Goal: Task Accomplishment & Management: Manage account settings

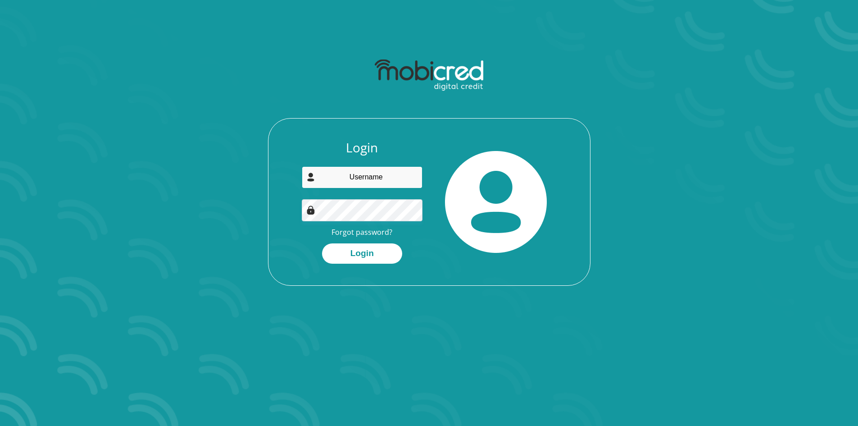
click at [366, 177] on input "email" at bounding box center [362, 177] width 121 height 22
type input "[EMAIL_ADDRESS][DOMAIN_NAME]"
click at [322, 243] on button "Login" at bounding box center [362, 253] width 80 height 20
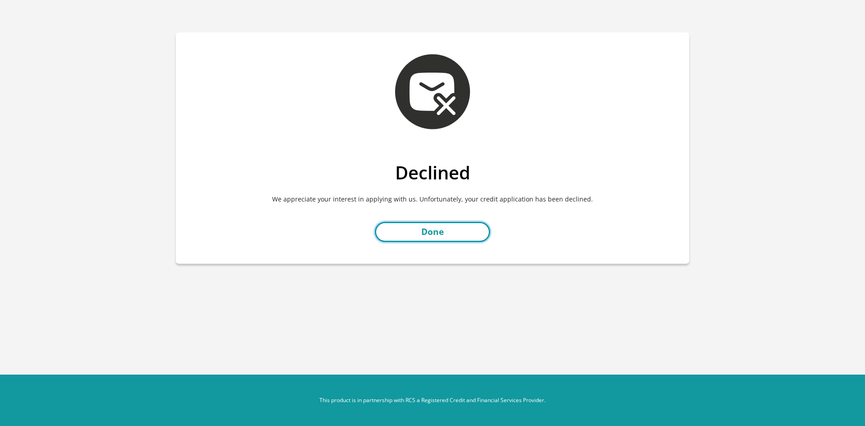
click at [454, 234] on link "Done" at bounding box center [432, 232] width 115 height 20
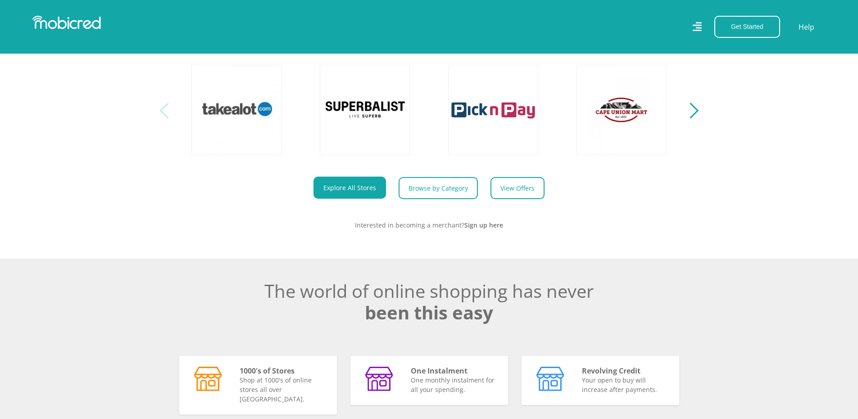
scroll to position [496, 0]
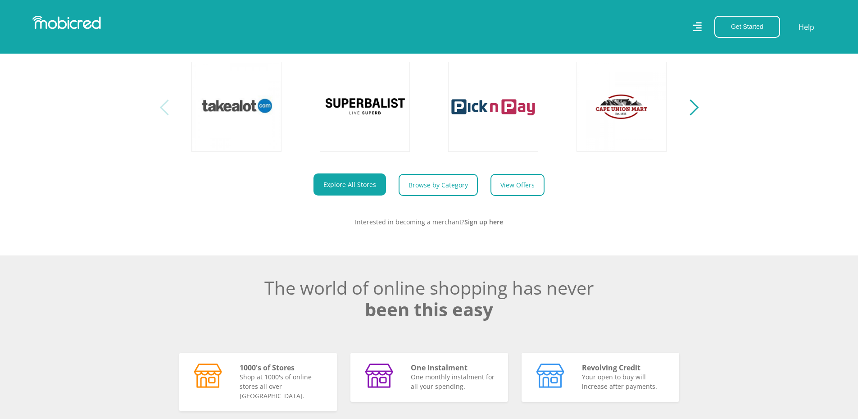
click at [699, 116] on section "Explore One Account. Infinite Possibilities. Unlock the possibilities of online…" at bounding box center [429, 89] width 858 height 332
click at [690, 110] on div "Next" at bounding box center [691, 108] width 16 height 16
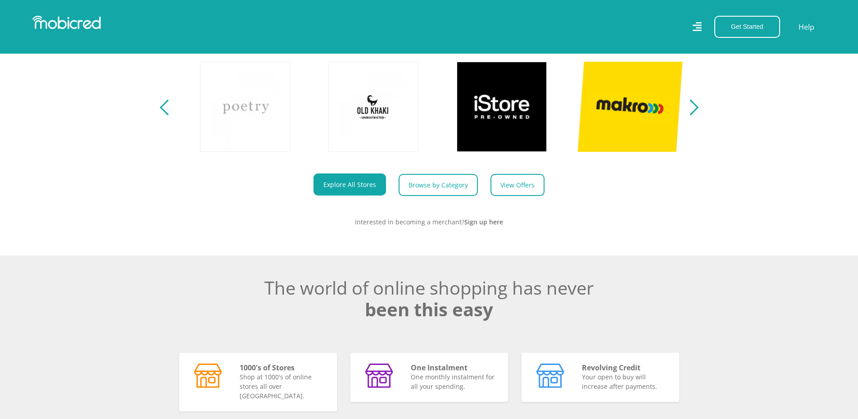
scroll to position [0, 514]
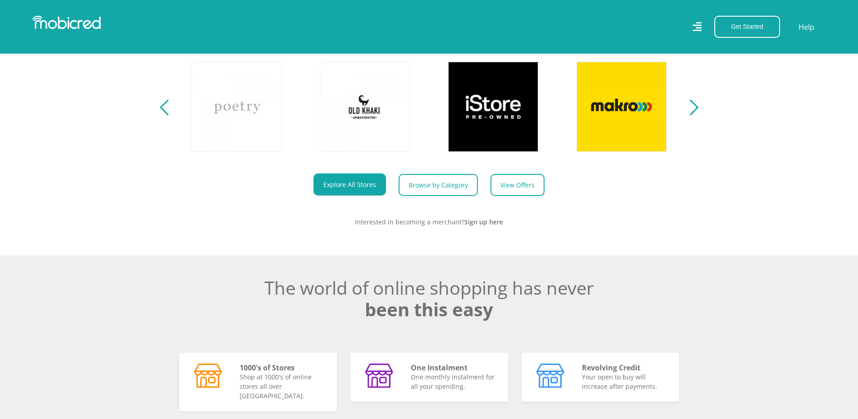
click at [698, 118] on section "Explore One Account. Infinite Possibilities. Unlock the possibilities of online…" at bounding box center [429, 89] width 858 height 332
